Goal: Task Accomplishment & Management: Complete application form

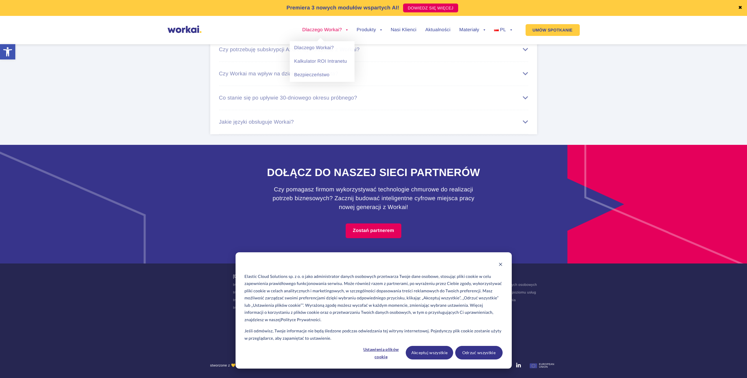
scroll to position [3609, 0]
click at [501, 266] on icon "Dismiss cookie banner" at bounding box center [500, 264] width 4 height 4
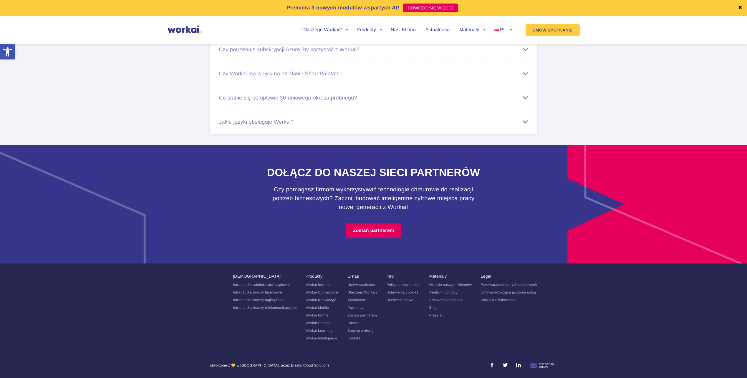
click at [351, 323] on link "Kariera" at bounding box center [353, 323] width 12 height 4
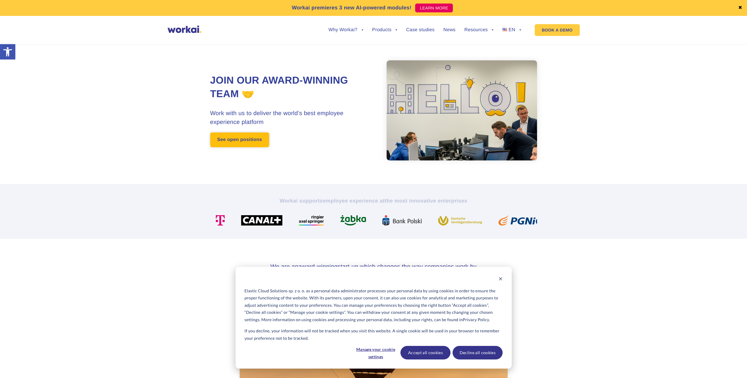
click at [229, 142] on link "See open positions" at bounding box center [239, 139] width 59 height 15
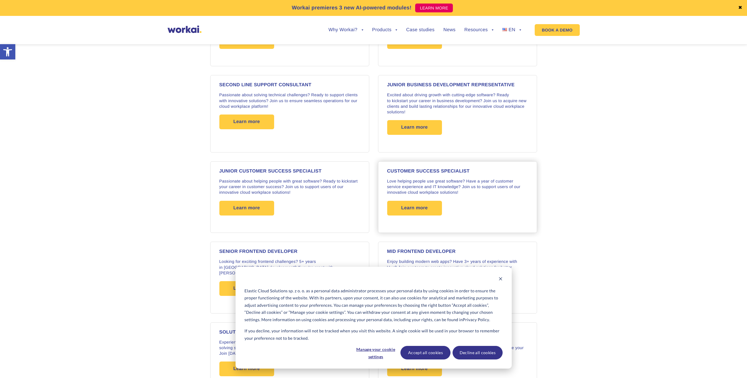
scroll to position [500, 0]
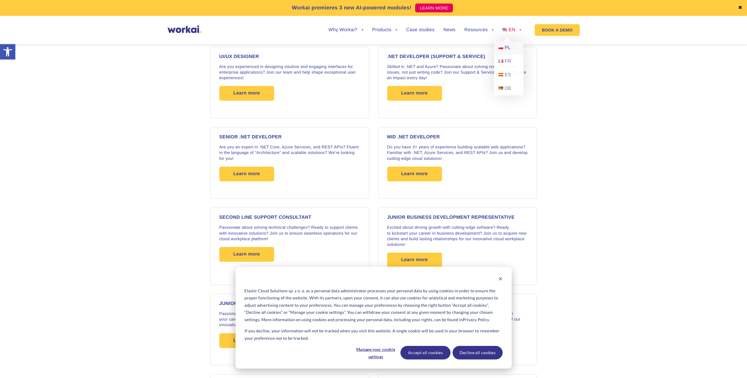
click at [504, 47] on link "PL" at bounding box center [508, 48] width 29 height 14
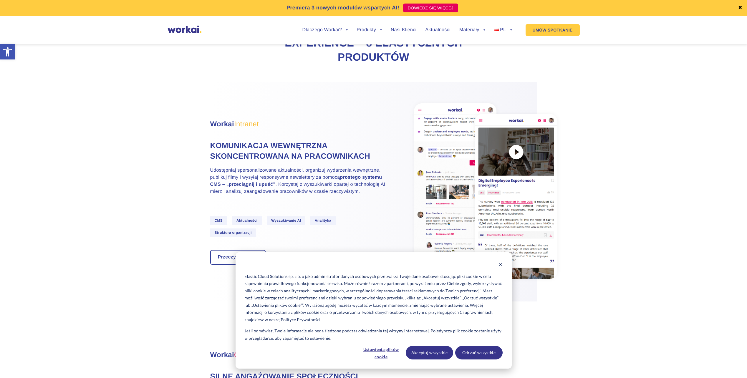
scroll to position [294, 0]
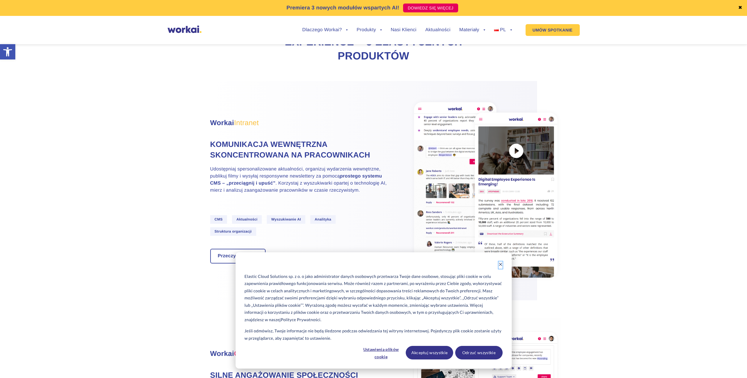
click at [501, 265] on icon "Dismiss cookie banner" at bounding box center [500, 264] width 4 height 4
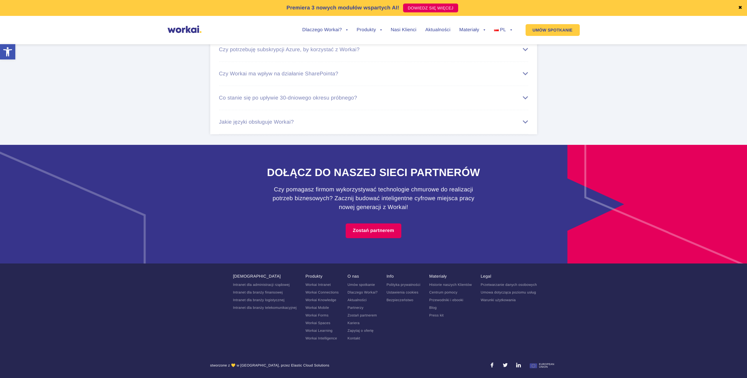
scroll to position [3609, 0]
click at [354, 324] on link "Kariera" at bounding box center [353, 323] width 12 height 4
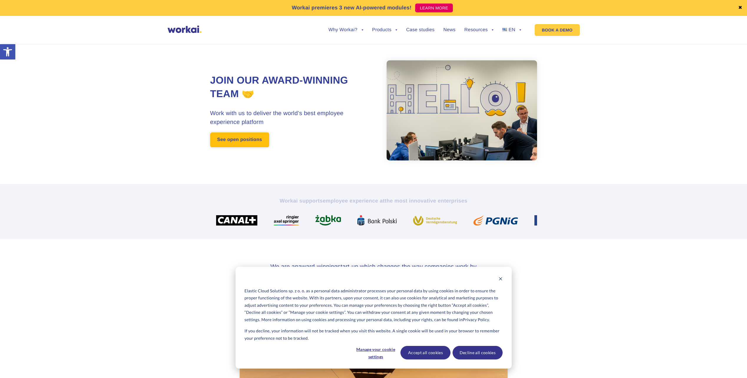
click at [243, 138] on link "See open positions" at bounding box center [239, 139] width 59 height 15
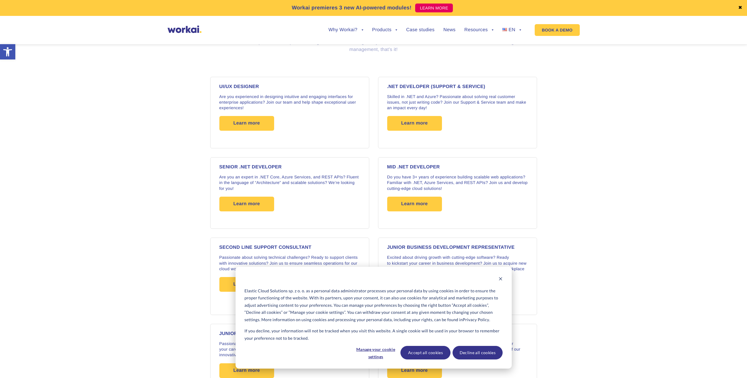
scroll to position [470, 0]
